Goal: Find specific page/section: Find specific page/section

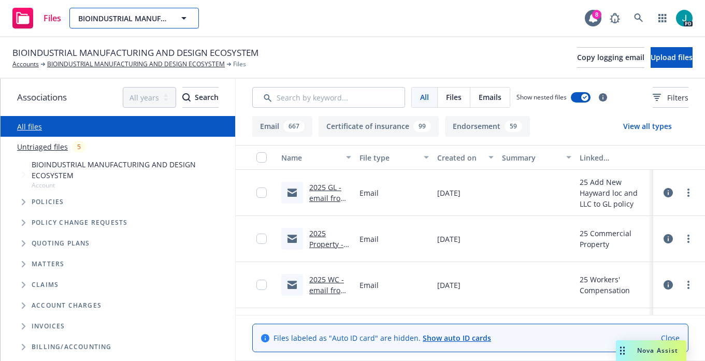
click at [135, 16] on span "BIOINDUSTRIAL MANUFACTURING AND DESIGN ECOSYSTEM" at bounding box center [123, 18] width 90 height 11
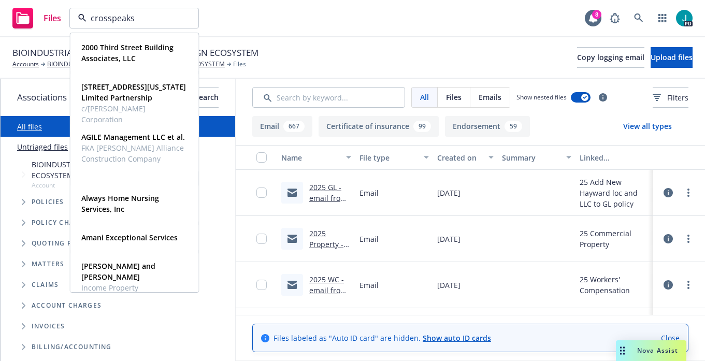
type input "crosspeaks"
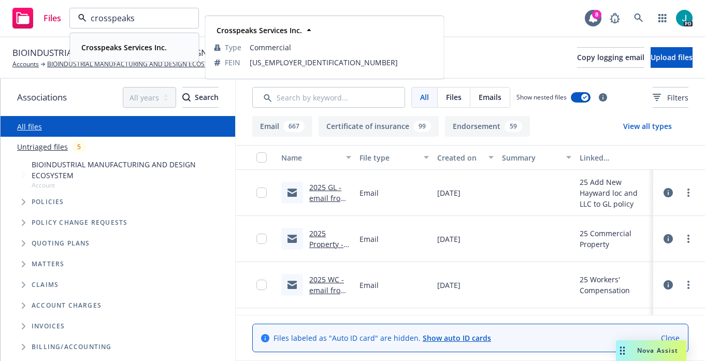
click at [119, 45] on strong "Crosspeaks Services Inc." at bounding box center [124, 48] width 86 height 10
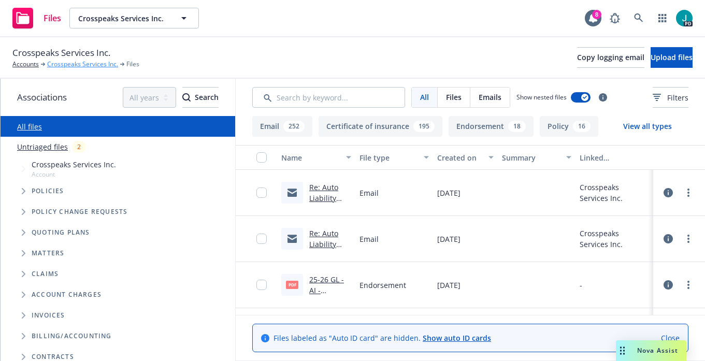
click at [79, 67] on link "Crosspeaks Services Inc." at bounding box center [82, 64] width 71 height 9
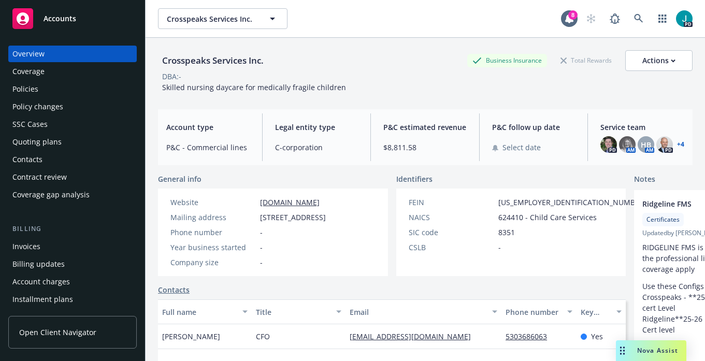
click at [45, 92] on div "Policies" at bounding box center [72, 89] width 120 height 17
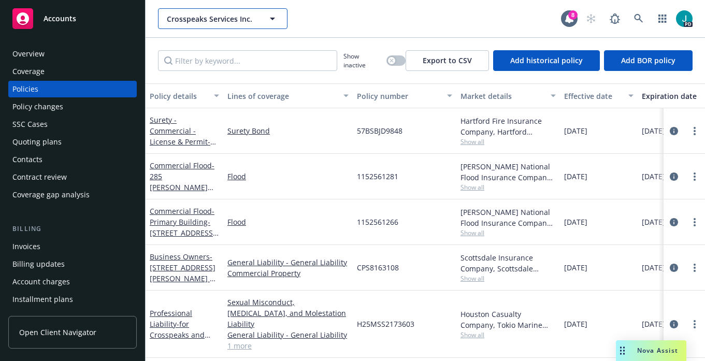
click at [200, 10] on button "Crosspeaks Services Inc." at bounding box center [223, 18] width 130 height 21
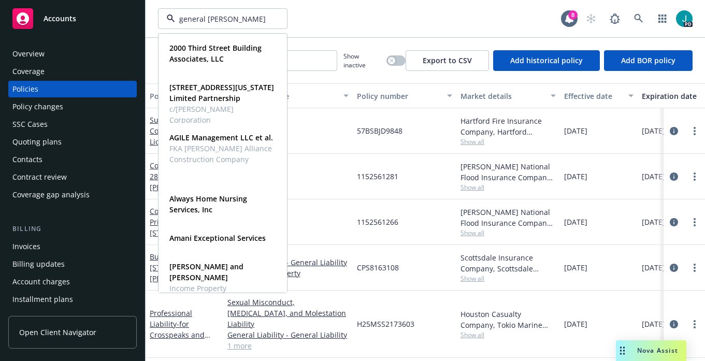
type input "general matter"
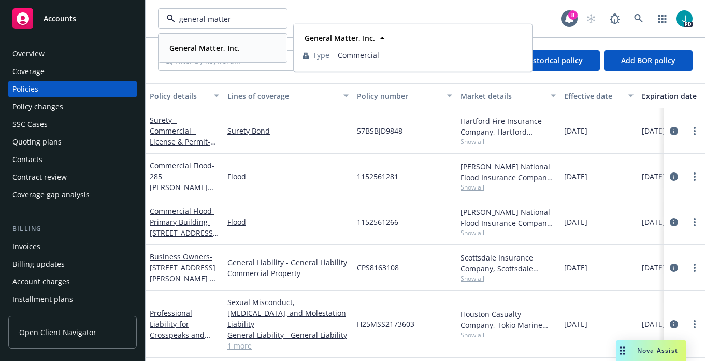
click at [186, 51] on strong "General Matter, Inc." at bounding box center [204, 48] width 70 height 10
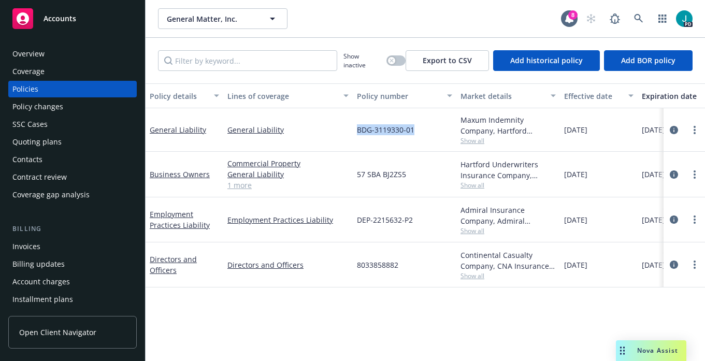
drag, startPoint x: 357, startPoint y: 130, endPoint x: 414, endPoint y: 133, distance: 57.1
click at [414, 133] on span "BDG-3119330-01" at bounding box center [386, 129] width 58 height 11
copy span "BDG-3119330-01"
